Goal: Task Accomplishment & Management: Complete application form

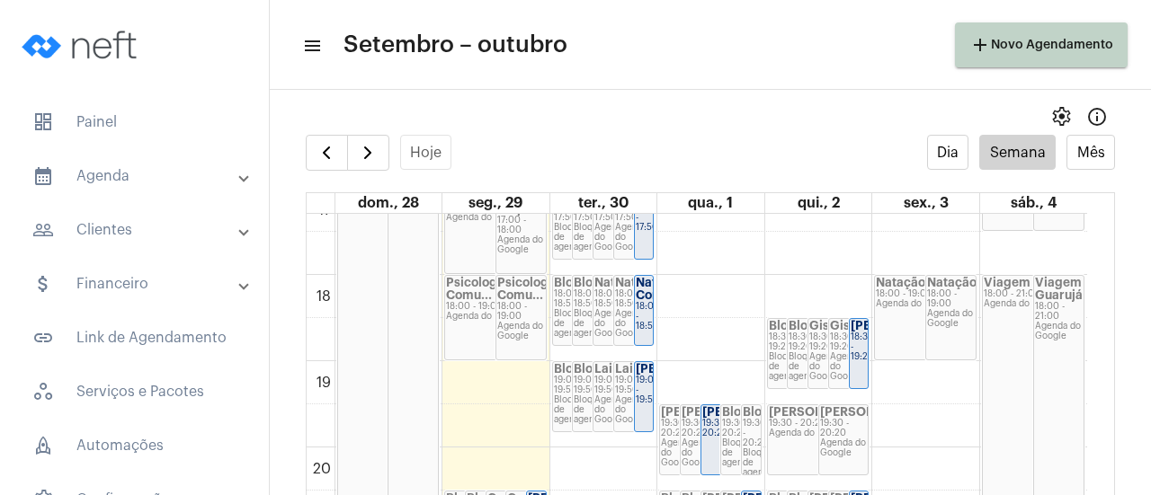
scroll to position [1519, 0]
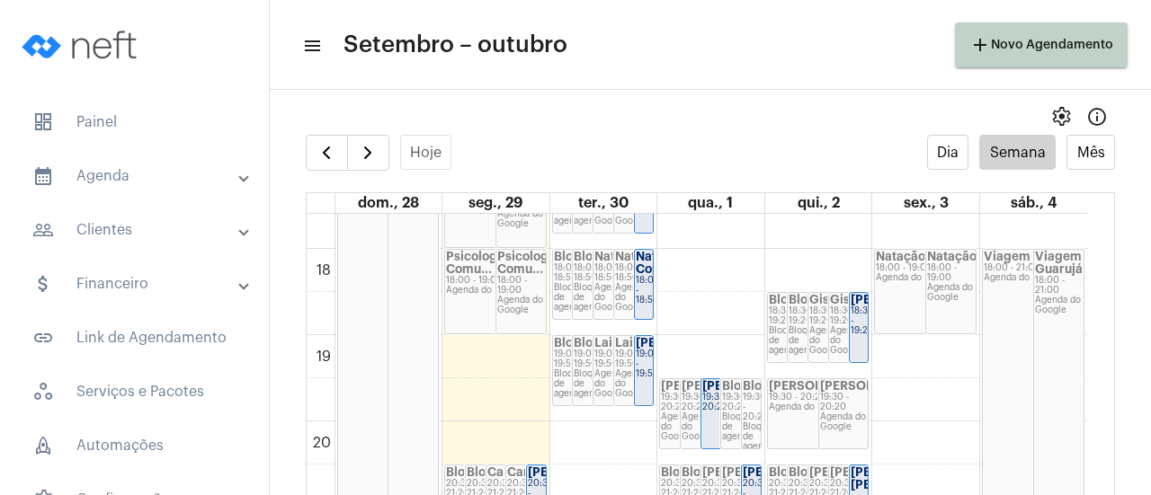
click at [821, 382] on strong "[PERSON_NAME]" at bounding box center [870, 386] width 101 height 12
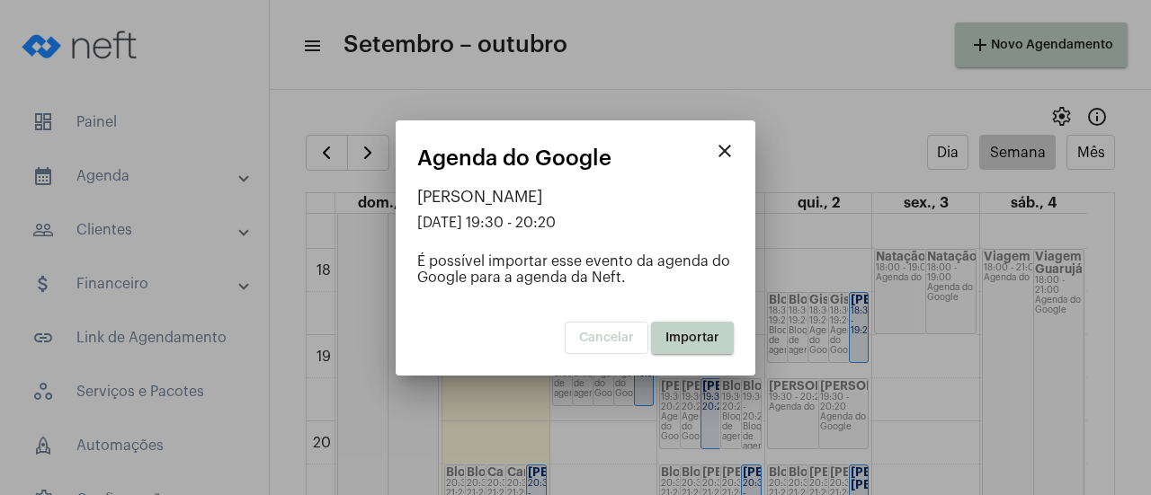
click at [689, 335] on span "Importar" at bounding box center [692, 338] width 54 height 13
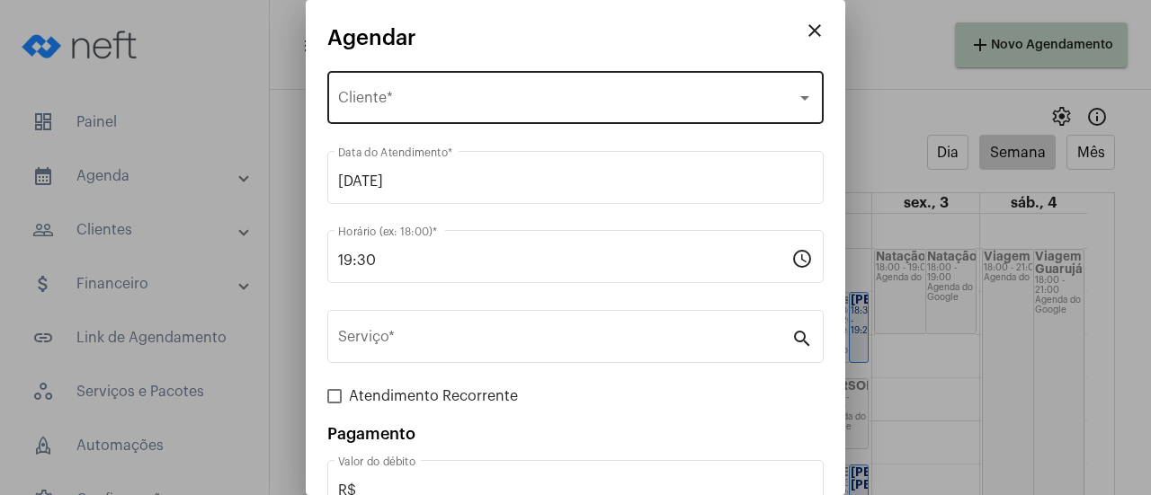
click at [453, 89] on div "Selecione o Cliente Cliente *" at bounding box center [575, 95] width 475 height 57
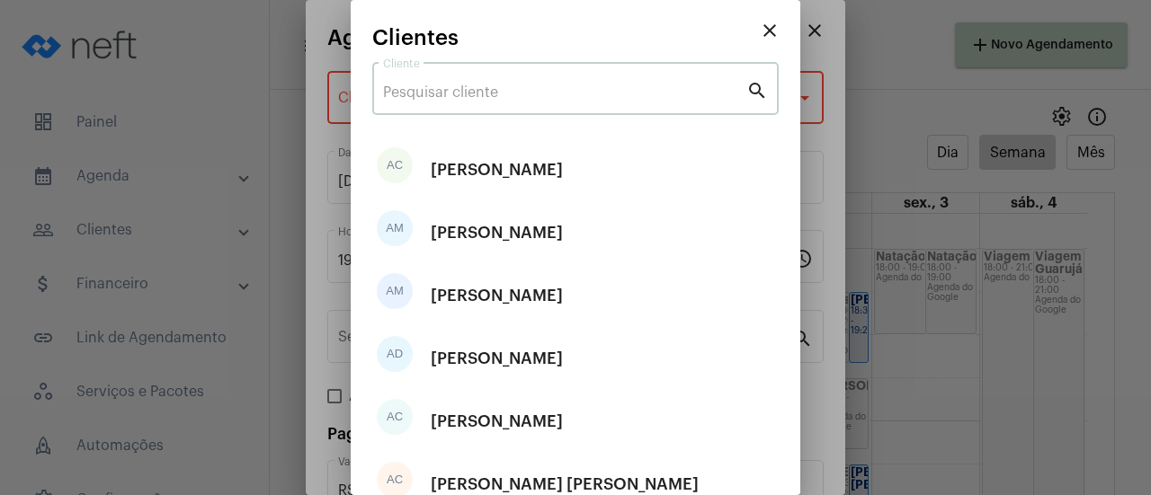
click at [448, 93] on input "Cliente" at bounding box center [564, 93] width 363 height 16
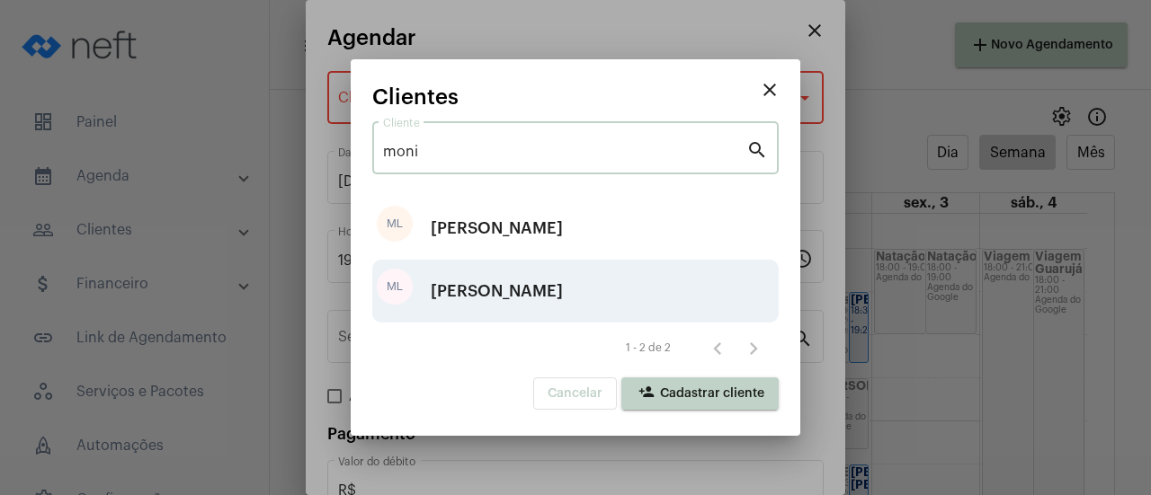
type input "moni"
click at [444, 276] on div "[PERSON_NAME]" at bounding box center [497, 291] width 132 height 54
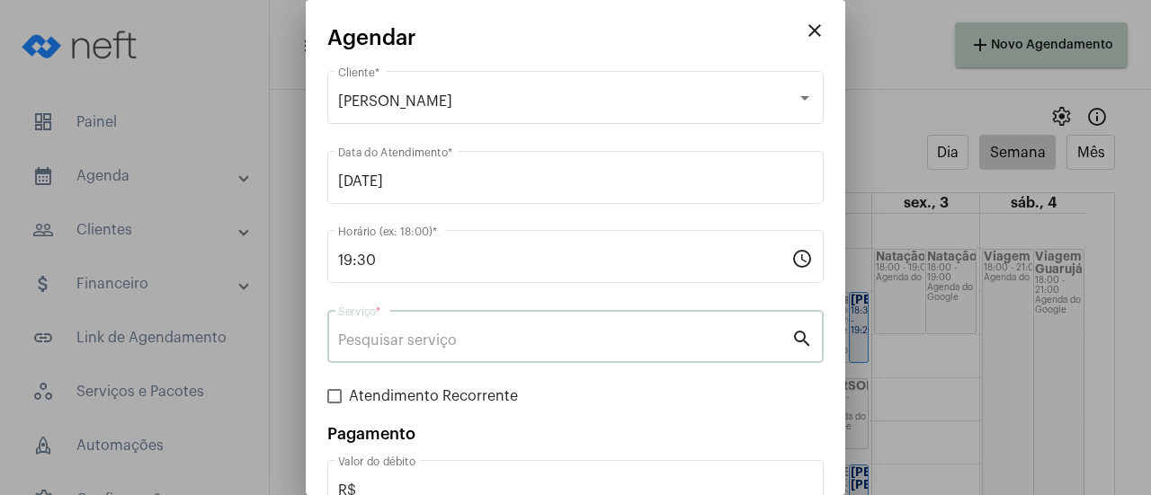
click at [433, 347] on input "Serviço *" at bounding box center [564, 341] width 453 height 16
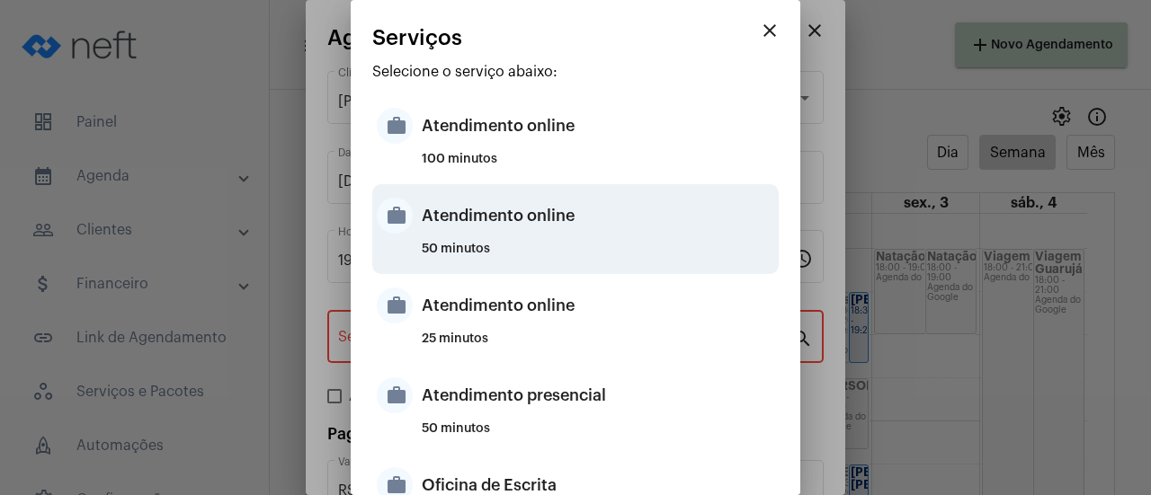
click at [505, 214] on div "Atendimento online" at bounding box center [598, 216] width 352 height 54
type input "Atendimento online"
type input "R$ 0"
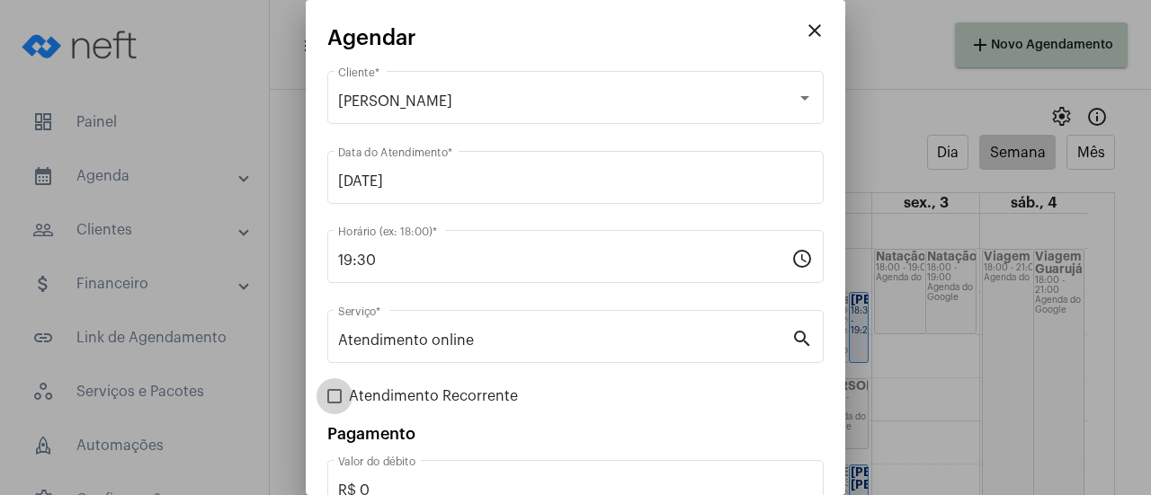
click at [334, 401] on span at bounding box center [334, 396] width 14 height 14
click at [334, 404] on input "Atendimento Recorrente" at bounding box center [334, 404] width 1 height 1
checkbox input "true"
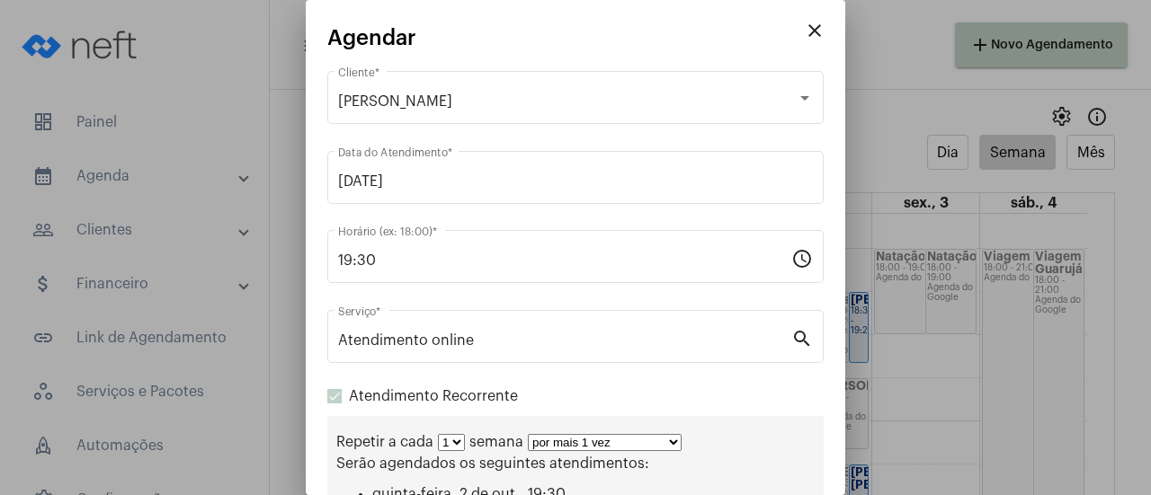
click at [569, 443] on select "por mais 1 vez por mais 2 vezes por mais 3 vezes por mais 4 vezes por mais 5 ve…" at bounding box center [605, 442] width 154 height 17
select select "10: 0"
click at [528, 436] on select "por mais 1 vez por mais 2 vezes por mais 3 vezes por mais 4 vezes por mais 5 ve…" at bounding box center [605, 442] width 154 height 17
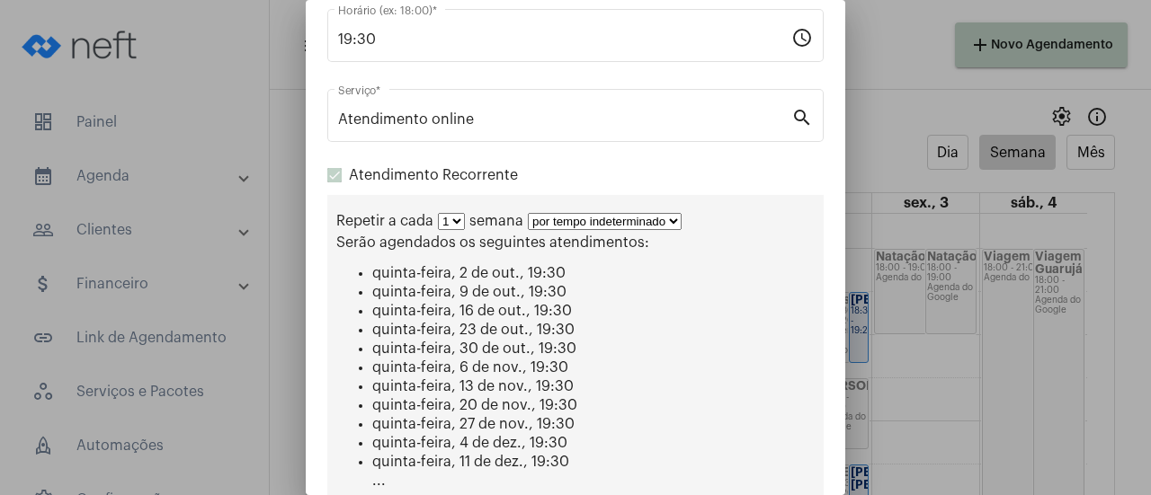
scroll to position [446, 0]
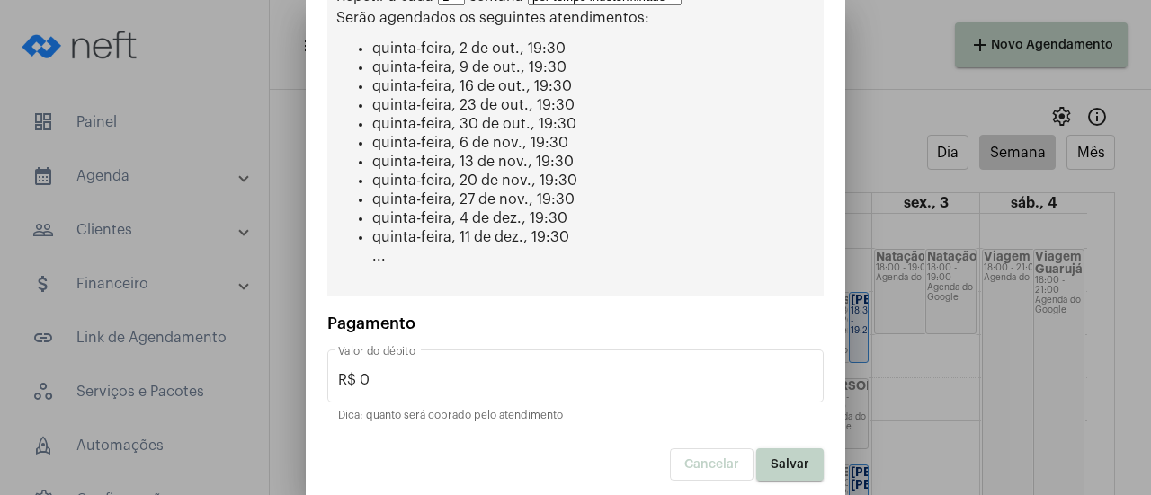
click at [756, 474] on button "Salvar" at bounding box center [789, 465] width 67 height 32
